Goal: Task Accomplishment & Management: Complete application form

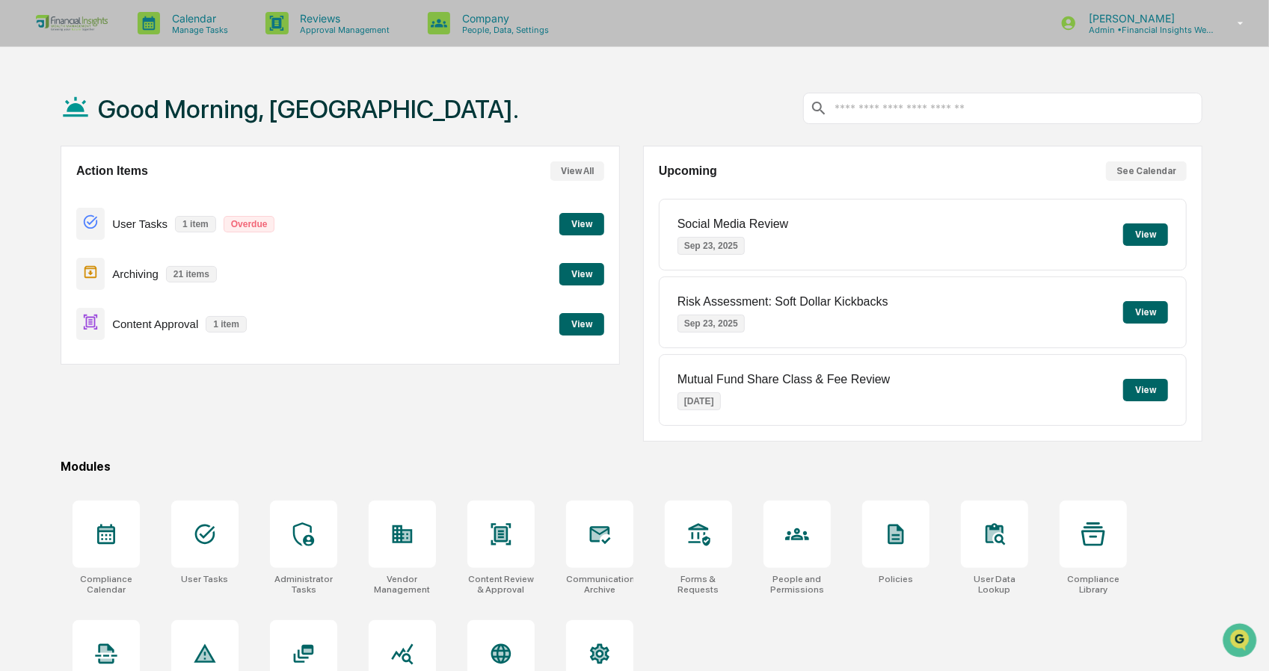
click at [568, 333] on button "View" at bounding box center [581, 324] width 45 height 22
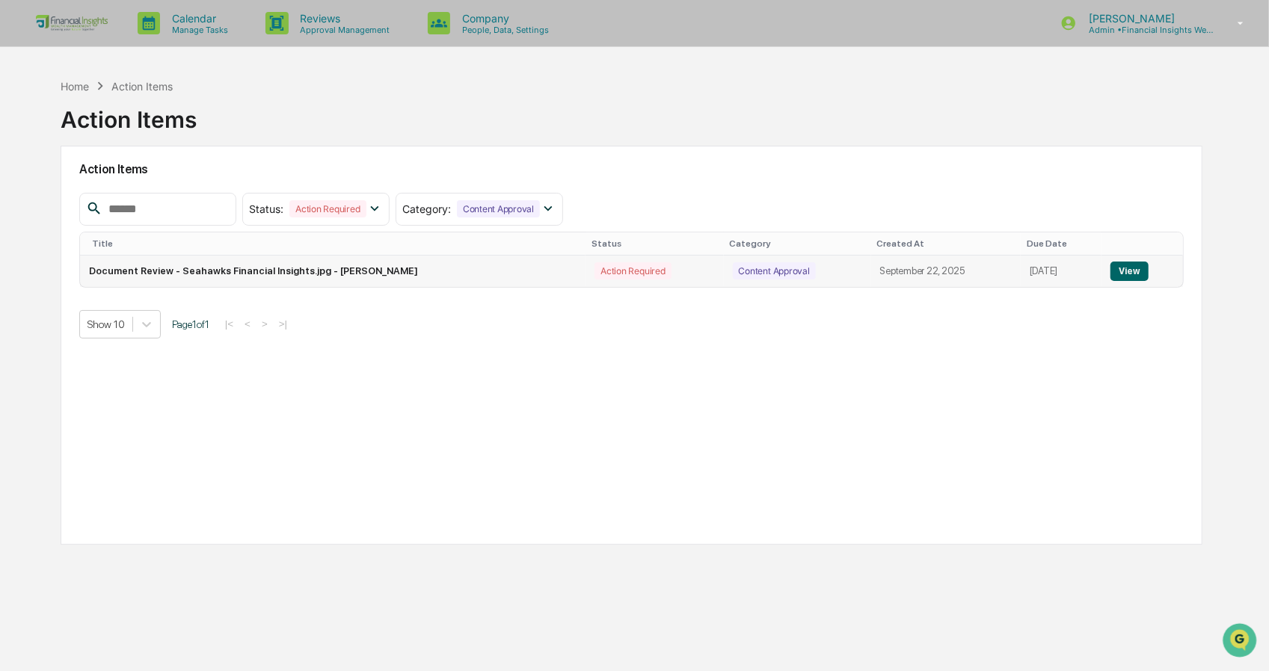
click at [1112, 269] on button "View" at bounding box center [1129, 271] width 38 height 19
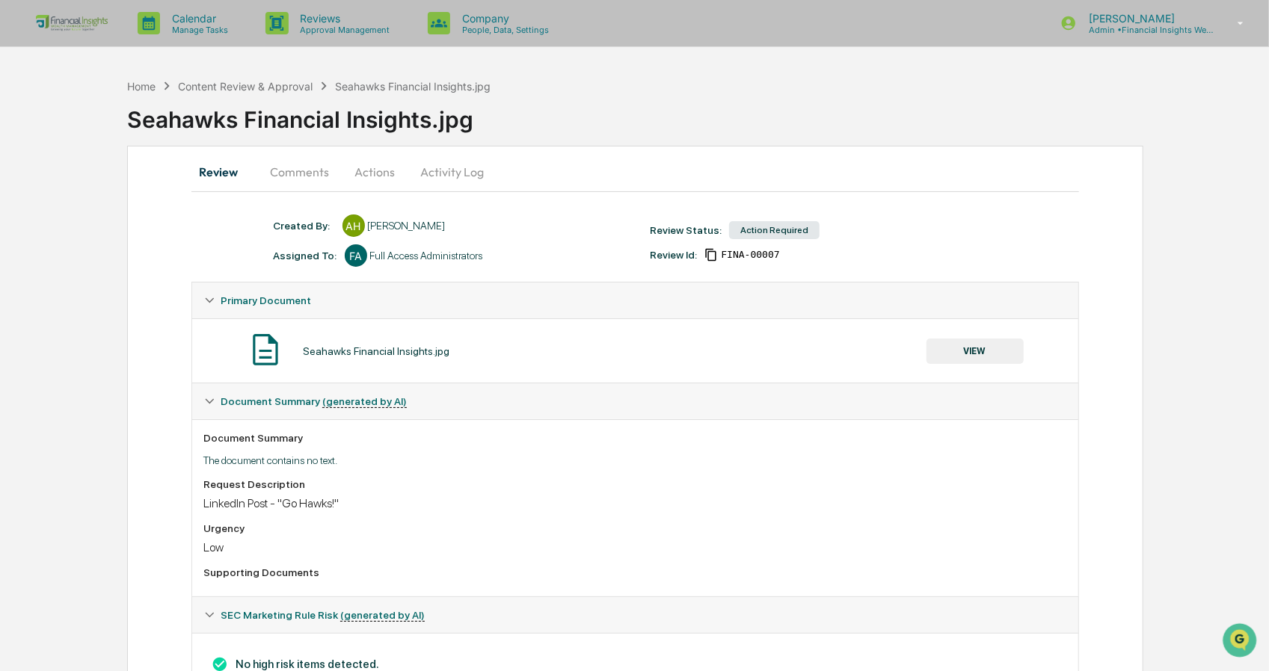
click at [999, 340] on button "VIEW" at bounding box center [974, 351] width 97 height 25
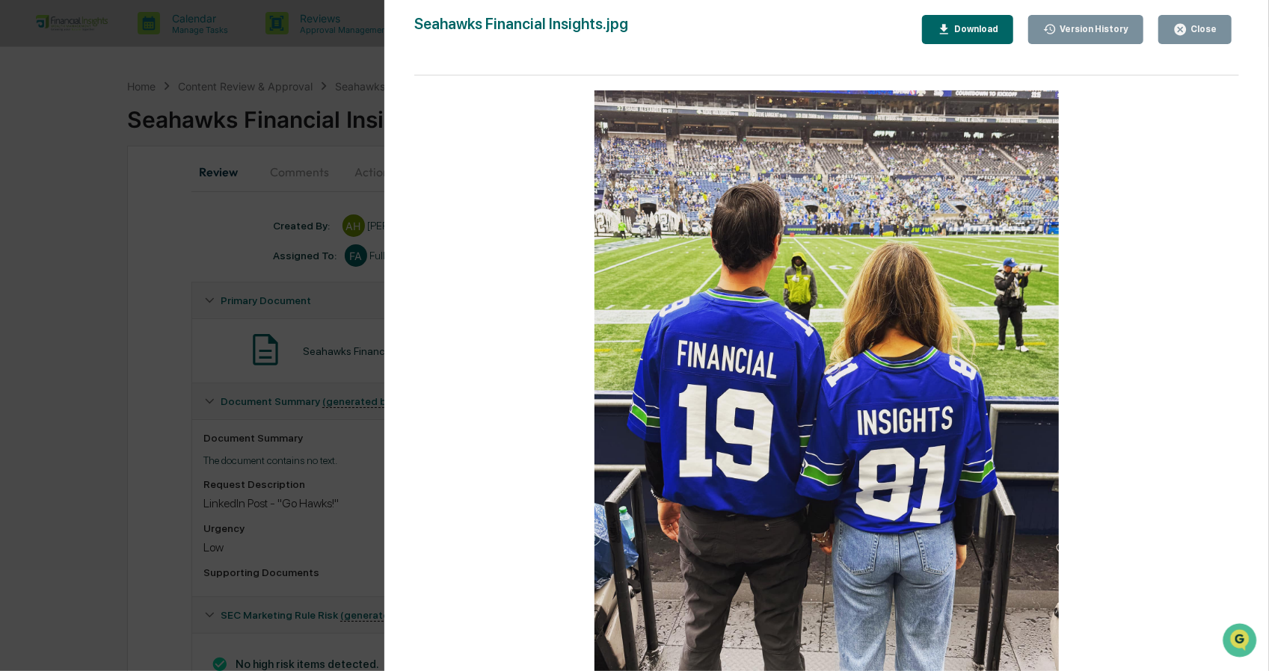
click at [1171, 35] on button "Close" at bounding box center [1194, 29] width 73 height 29
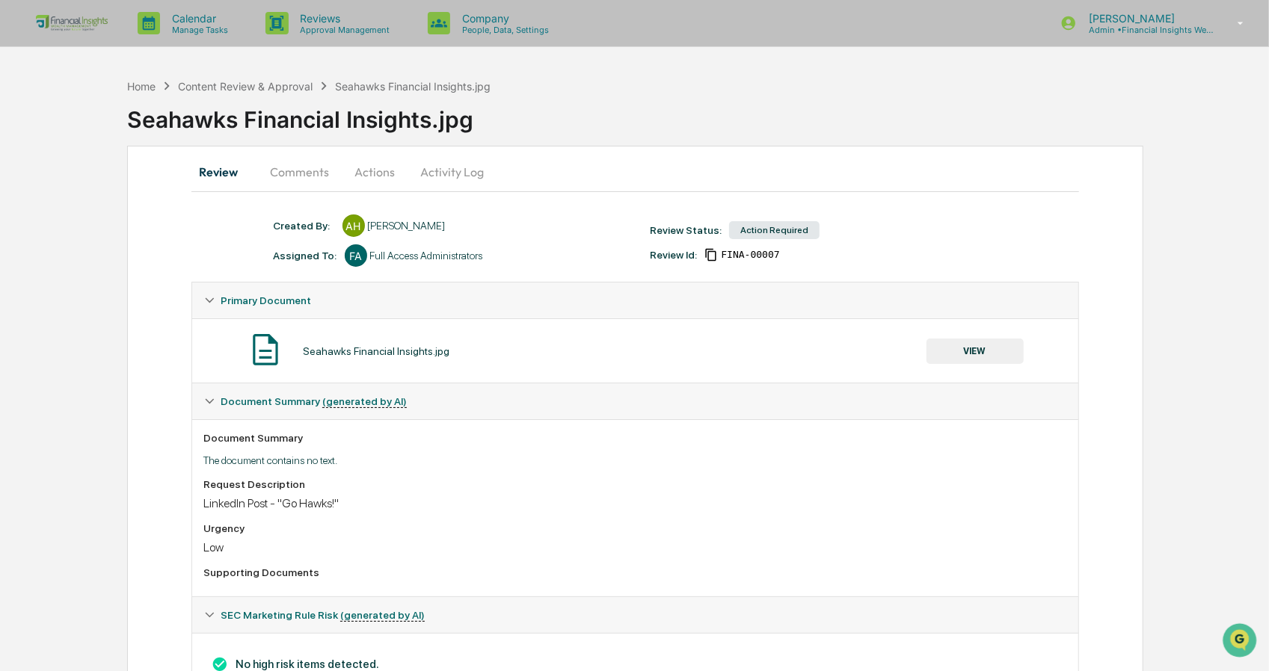
scroll to position [64, 0]
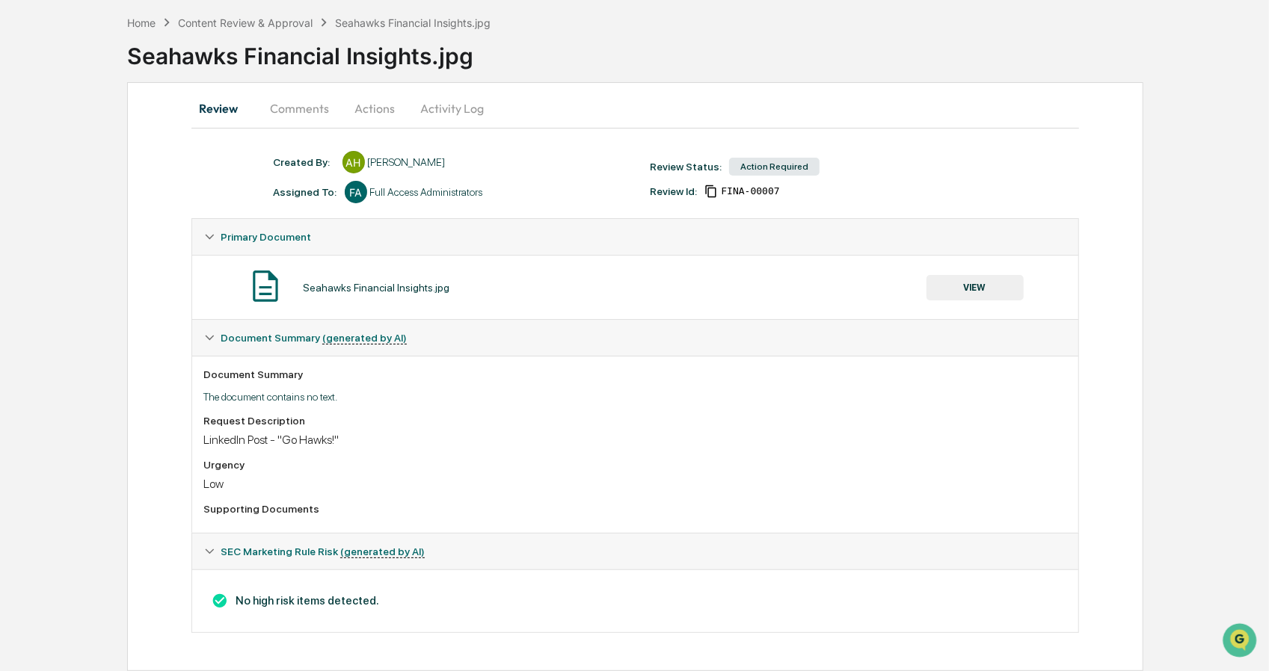
click at [440, 113] on button "Activity Log" at bounding box center [452, 108] width 87 height 36
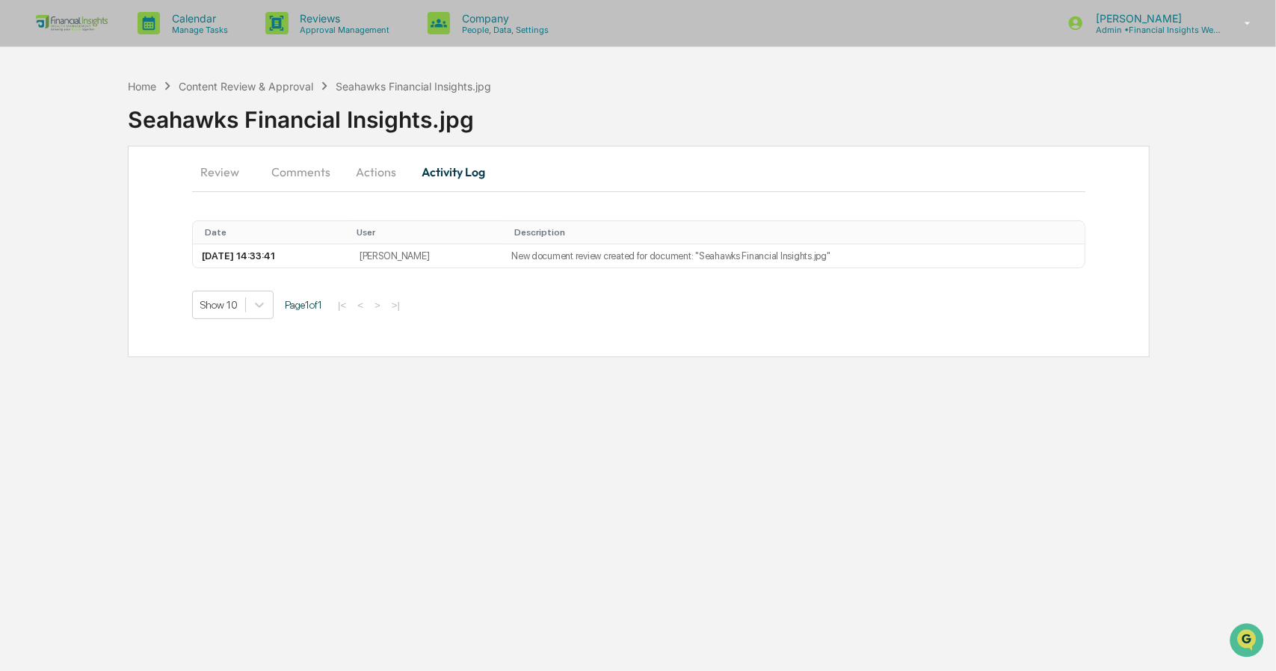
click at [363, 173] on button "Actions" at bounding box center [375, 172] width 67 height 36
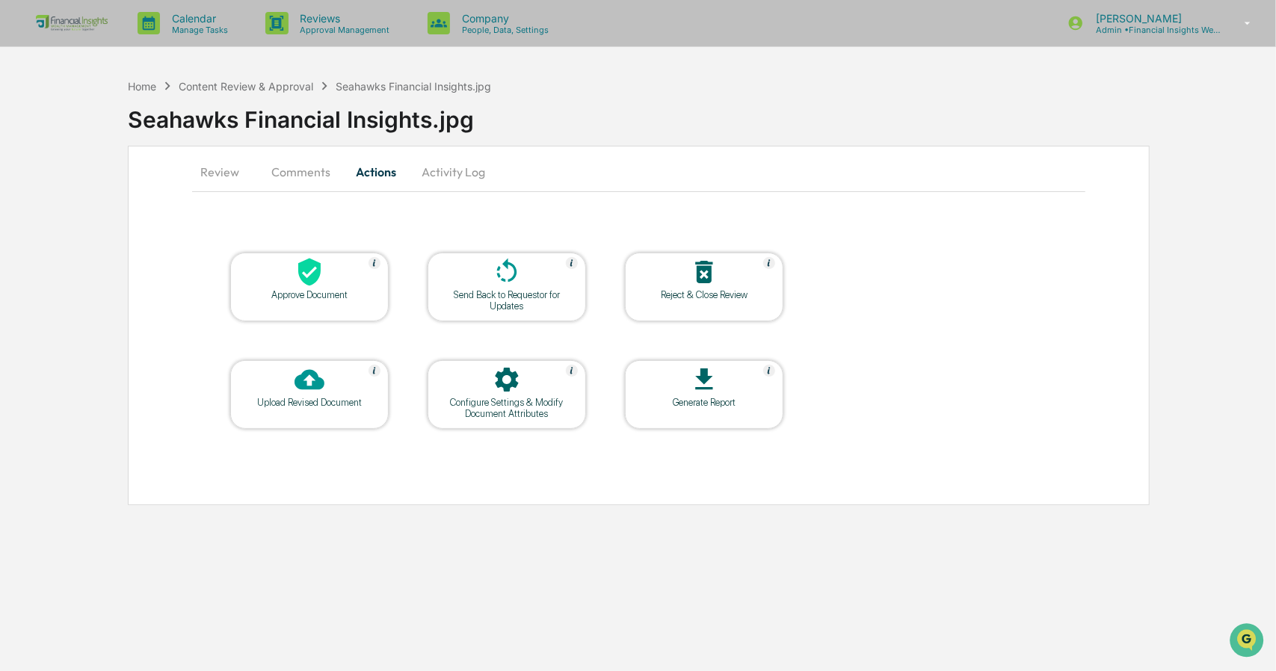
click at [271, 285] on div at bounding box center [310, 273] width 150 height 32
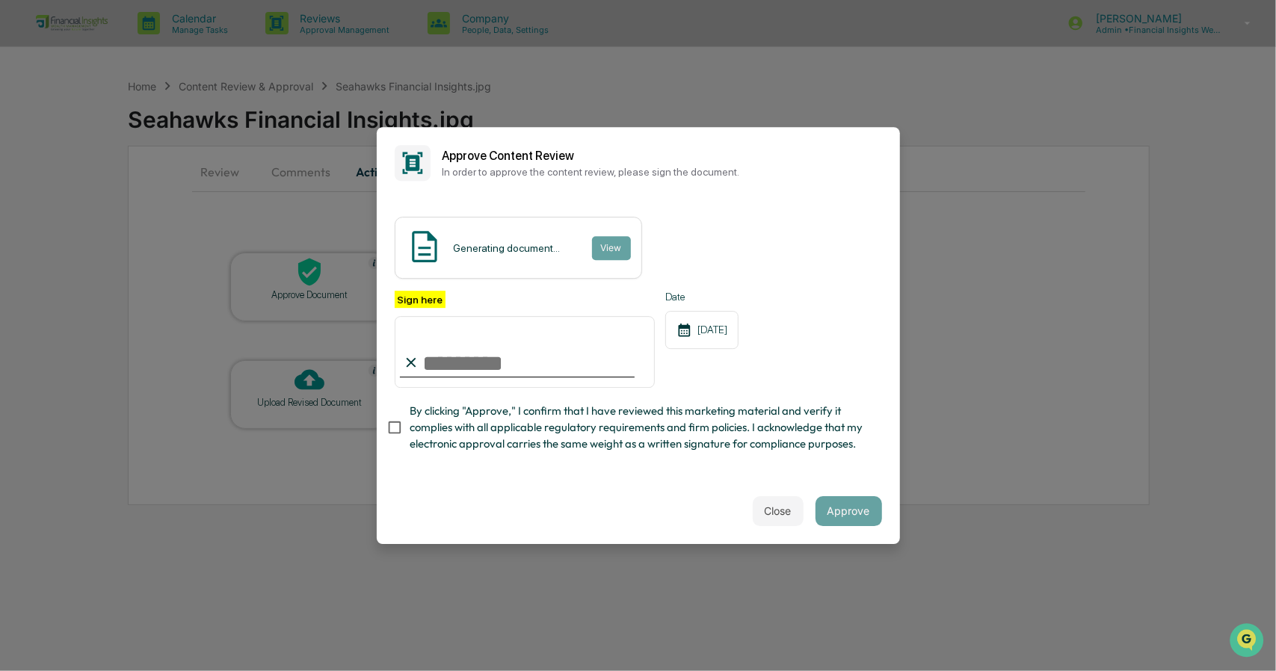
click at [581, 361] on input "Sign here" at bounding box center [525, 352] width 261 height 72
type input "**********"
click at [814, 412] on span "By clicking "Approve," I confirm that I have reviewed this marketing material a…" at bounding box center [640, 428] width 461 height 50
click at [823, 416] on span "By clicking "Approve," I confirm that I have reviewed this marketing material a…" at bounding box center [640, 428] width 461 height 50
click at [855, 509] on button "Approve" at bounding box center [849, 511] width 67 height 30
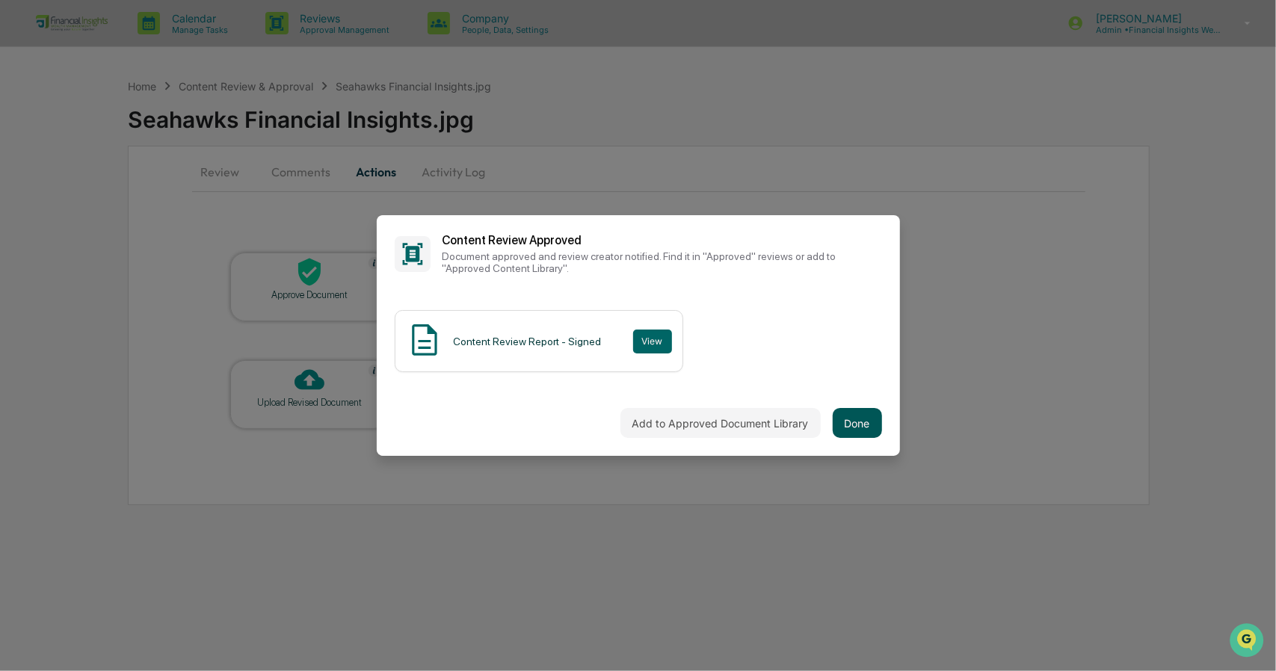
click at [861, 422] on button "Done" at bounding box center [857, 423] width 49 height 30
